Goal: Task Accomplishment & Management: Complete application form

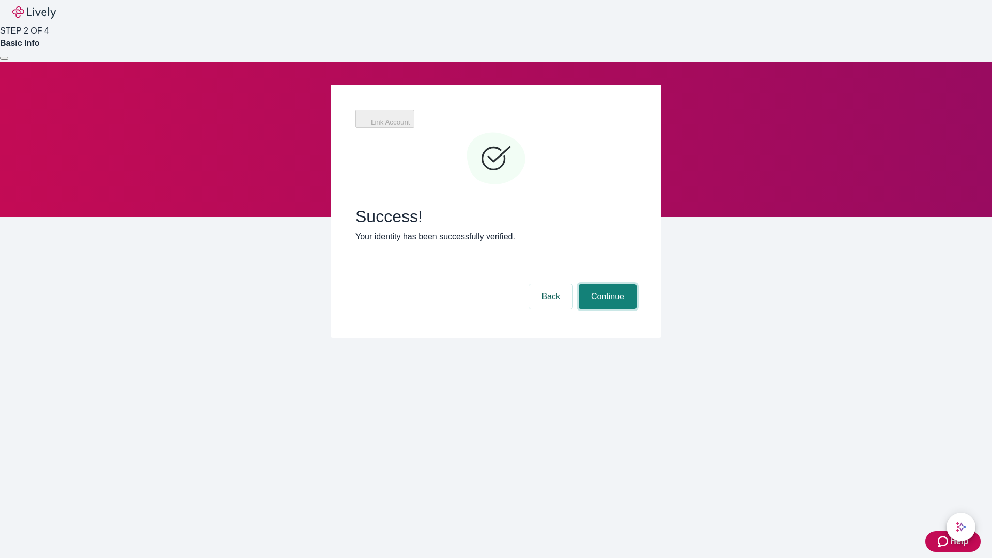
click at [606, 284] on button "Continue" at bounding box center [608, 296] width 58 height 25
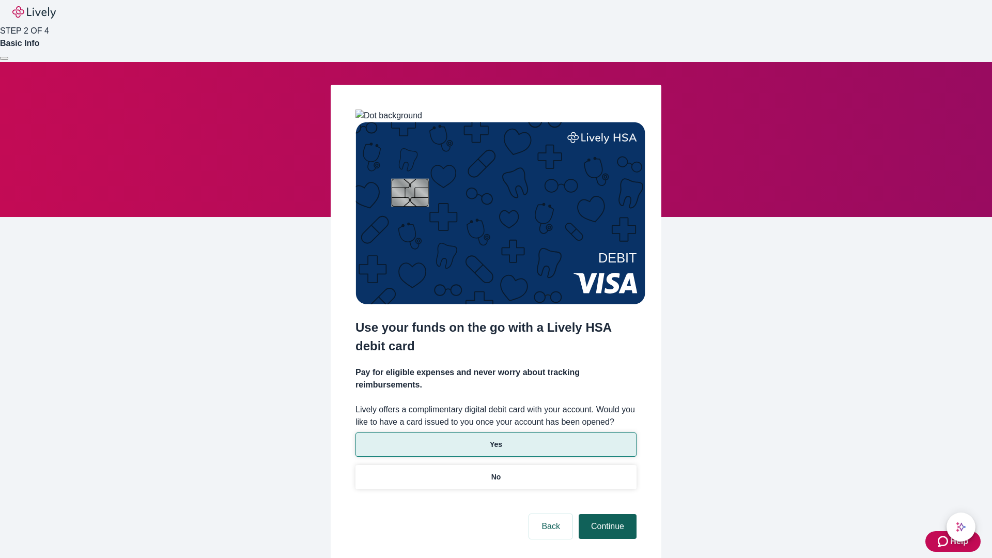
click at [496, 439] on p "Yes" at bounding box center [496, 444] width 12 height 11
click at [606, 514] on button "Continue" at bounding box center [608, 526] width 58 height 25
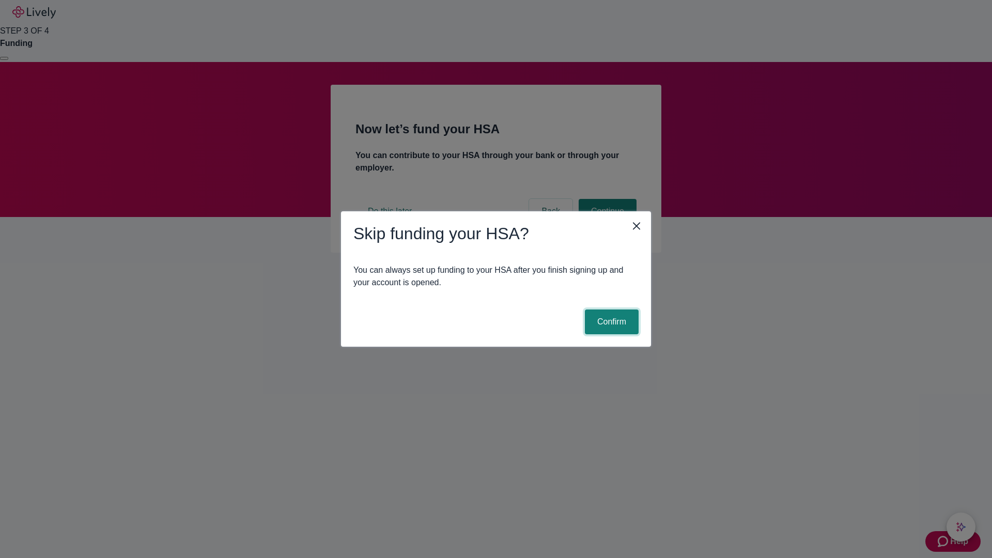
click at [610, 322] on button "Confirm" at bounding box center [612, 322] width 54 height 25
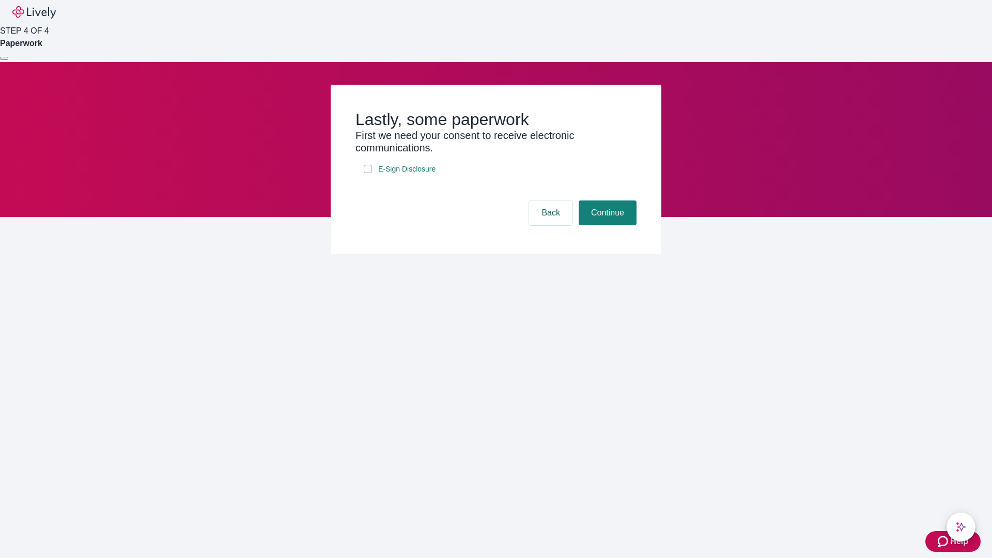
click at [368, 173] on input "E-Sign Disclosure" at bounding box center [368, 169] width 8 height 8
checkbox input "true"
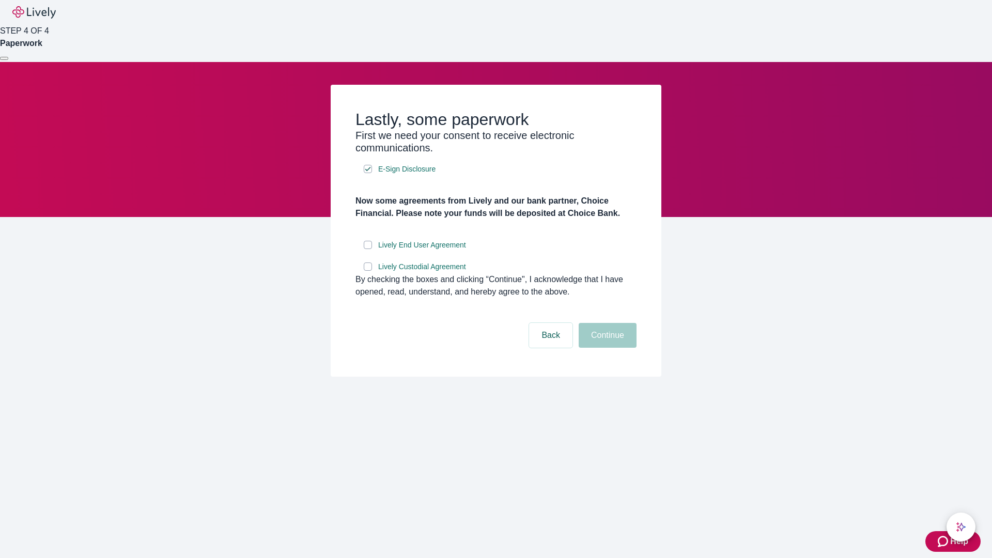
click at [368, 249] on input "Lively End User Agreement" at bounding box center [368, 245] width 8 height 8
checkbox input "true"
click at [368, 271] on input "Lively Custodial Agreement" at bounding box center [368, 267] width 8 height 8
checkbox input "true"
click at [606, 348] on button "Continue" at bounding box center [608, 335] width 58 height 25
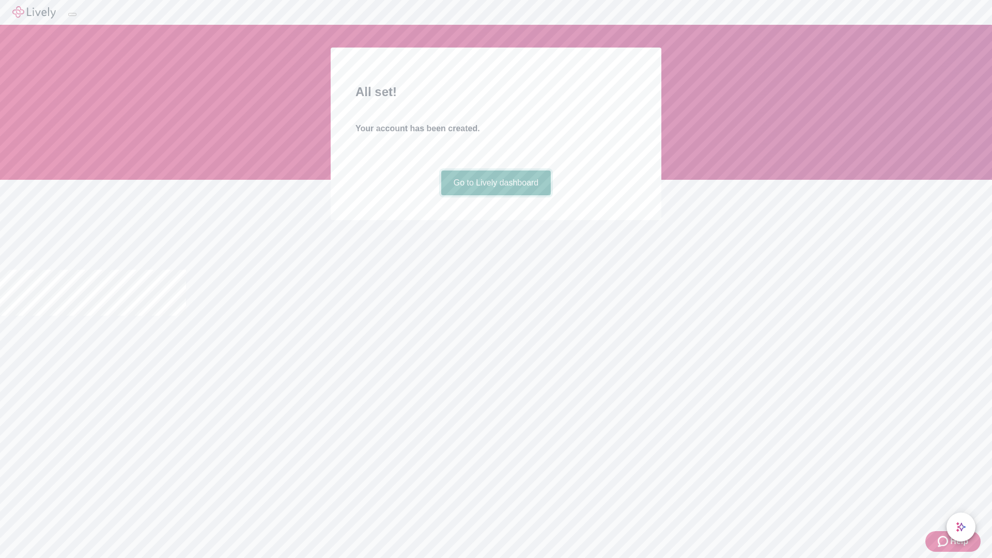
click at [496, 195] on link "Go to Lively dashboard" at bounding box center [496, 183] width 110 height 25
